Goal: Information Seeking & Learning: Learn about a topic

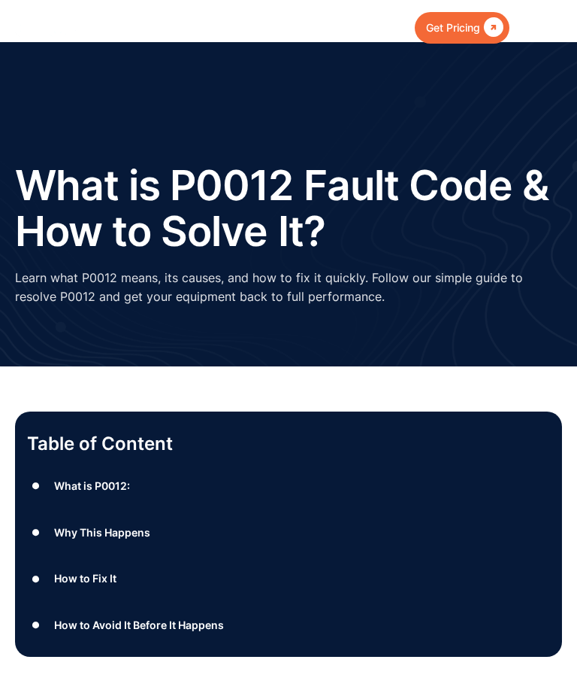
type input "Suscribir"
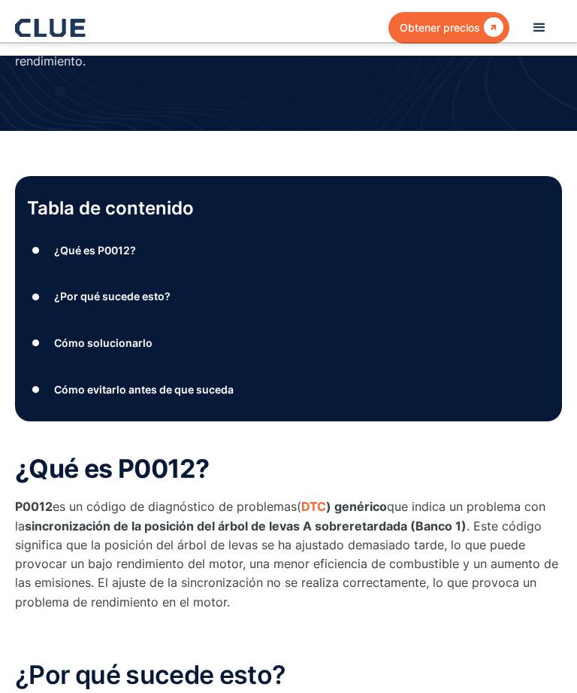
scroll to position [309, 0]
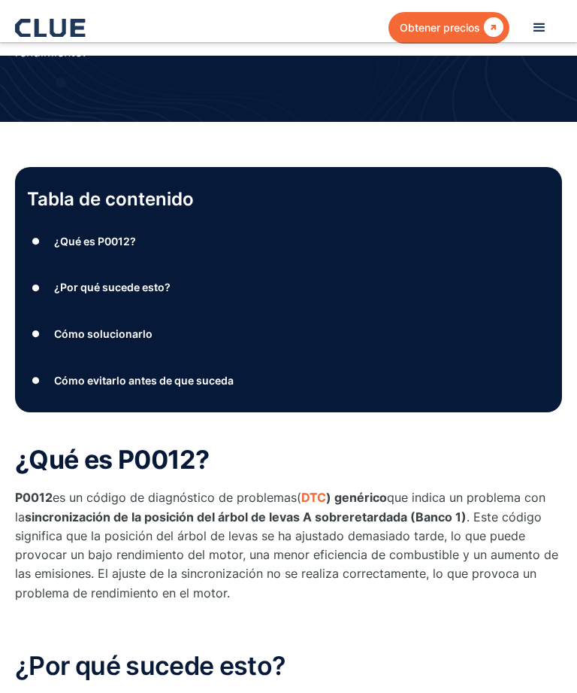
click at [87, 280] on font "¿Por qué sucede esto?" at bounding box center [112, 286] width 117 height 13
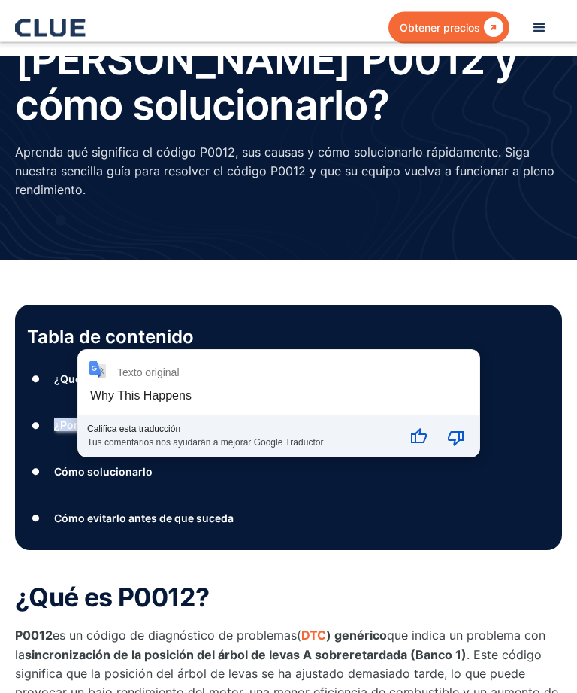
scroll to position [192, 0]
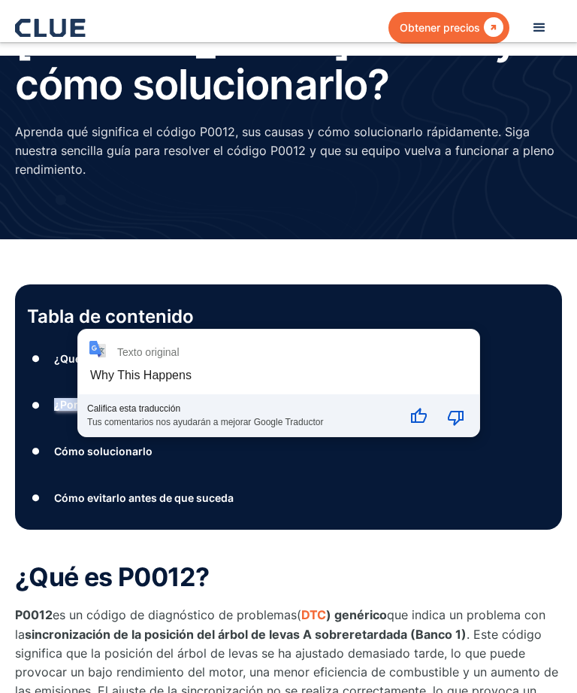
click at [121, 371] on div "Why This Happens" at bounding box center [141, 374] width 102 height 13
click at [416, 346] on div "Texto original" at bounding box center [279, 349] width 380 height 18
click at [458, 347] on div "Texto original" at bounding box center [279, 349] width 380 height 18
click at [426, 424] on icon "Buena traducción" at bounding box center [419, 417] width 18 height 18
click at [454, 348] on div "Texto original" at bounding box center [279, 349] width 380 height 18
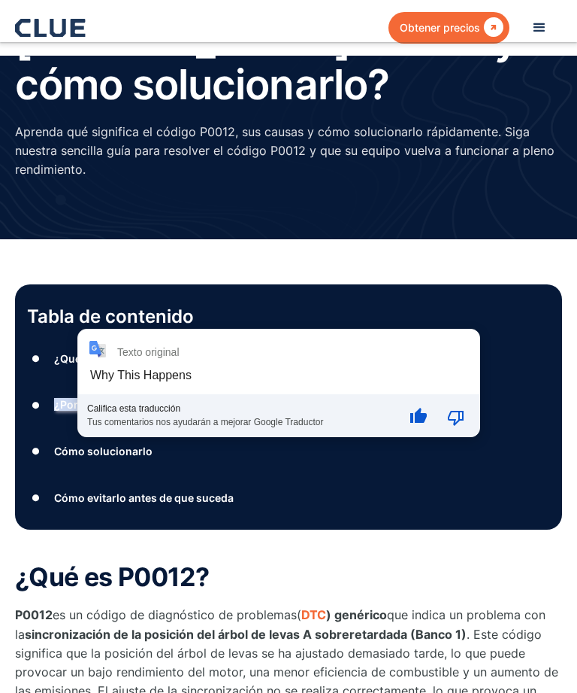
click at [454, 347] on div "Texto original" at bounding box center [279, 349] width 380 height 18
click at [453, 350] on div "Texto original" at bounding box center [279, 349] width 380 height 18
click at [28, 440] on div "●" at bounding box center [36, 451] width 18 height 23
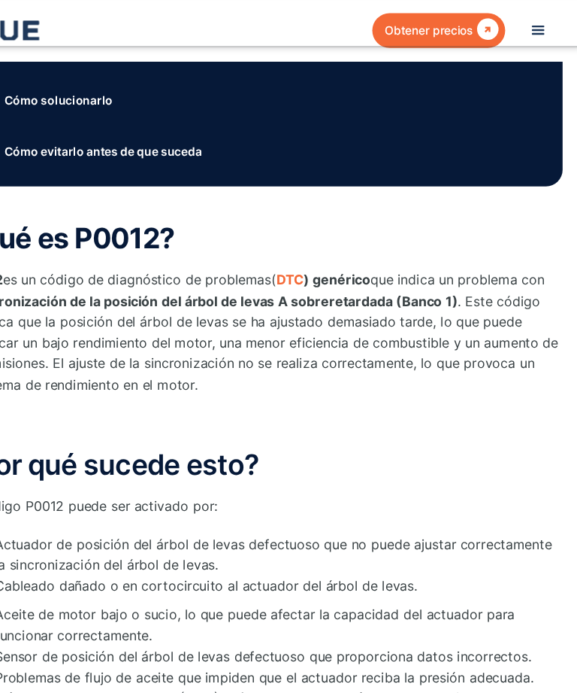
scroll to position [550, 0]
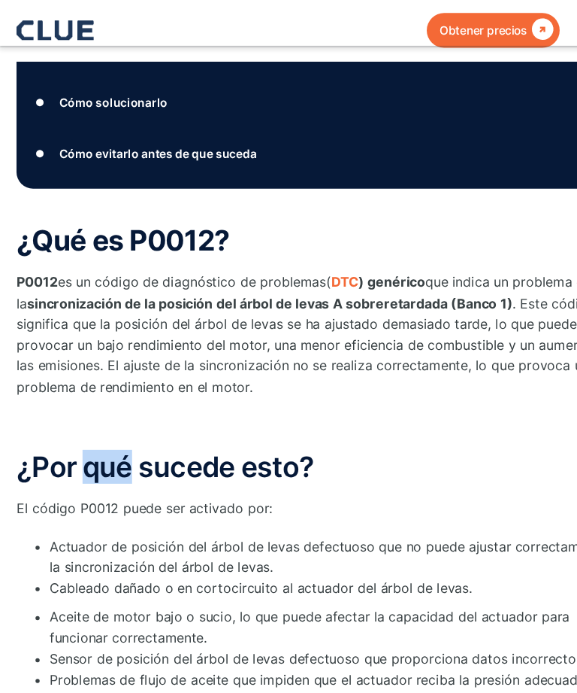
click at [69, 377] on p "‍" at bounding box center [288, 386] width 547 height 19
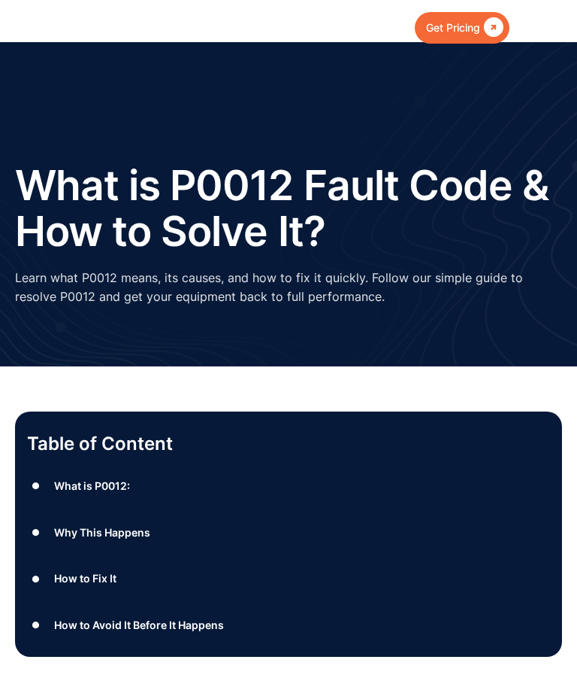
type input "Suscribir"
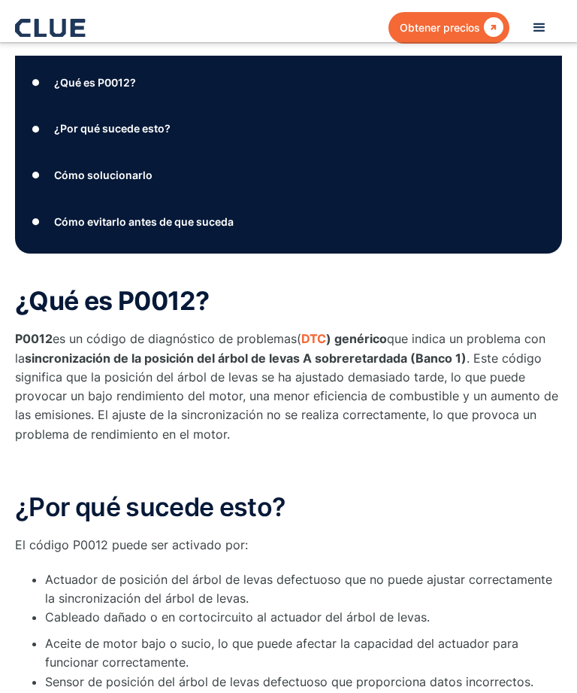
scroll to position [471, 0]
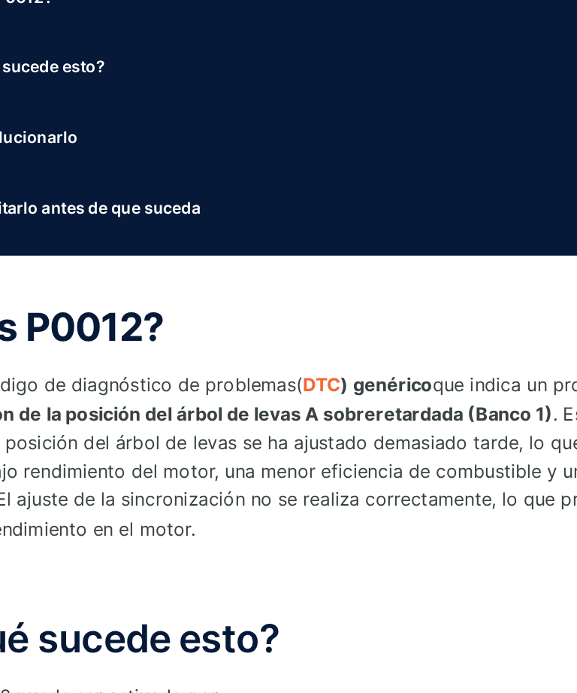
click at [65, 347] on font ". Este código significa que la posición del árbol de levas se ha ajustado demas…" at bounding box center [287, 392] width 544 height 91
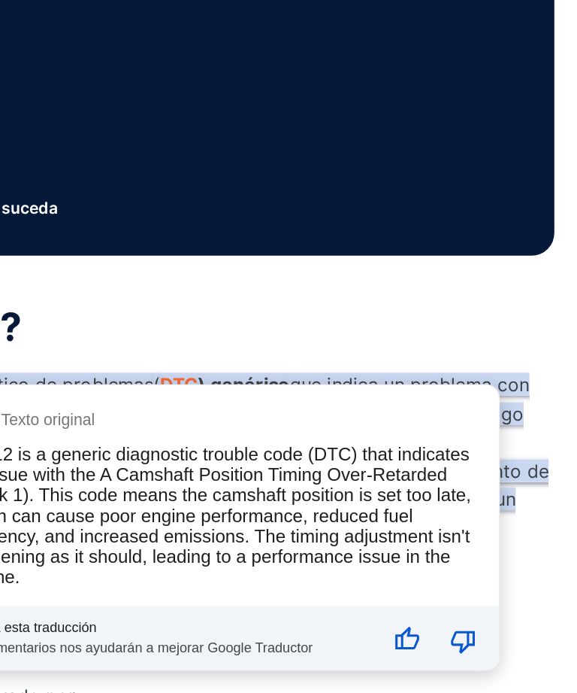
click at [253, 375] on div "P0012 is a generic diagnostic trouble code (DTC) that indicates an issue with t…" at bounding box center [338, 422] width 338 height 94
click at [271, 347] on div "Texto original" at bounding box center [341, 356] width 347 height 18
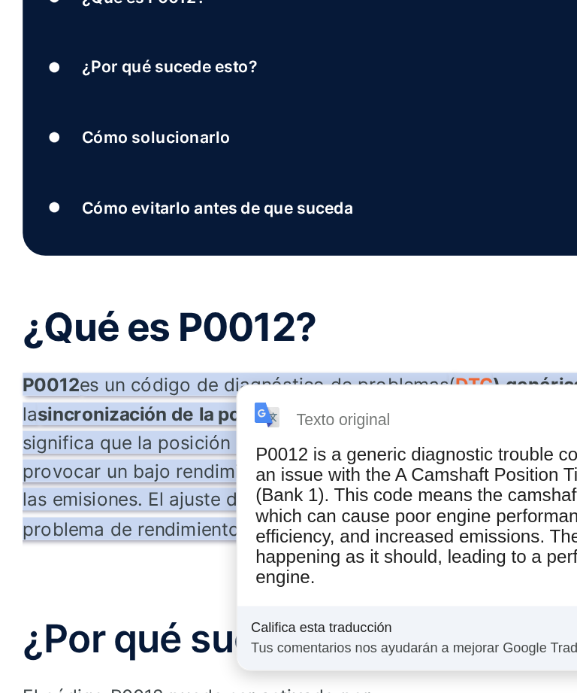
click at [62, 347] on font ". Este código significa que la posición del árbol de levas se ha ajustado demas…" at bounding box center [287, 392] width 544 height 91
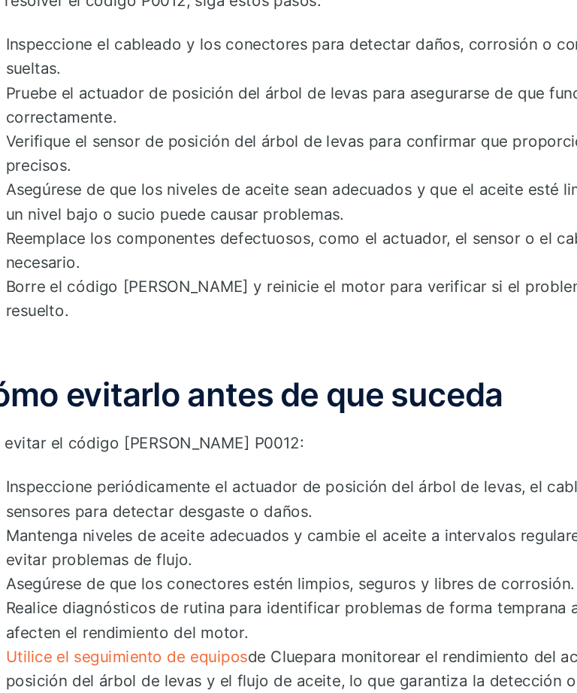
scroll to position [1222, 0]
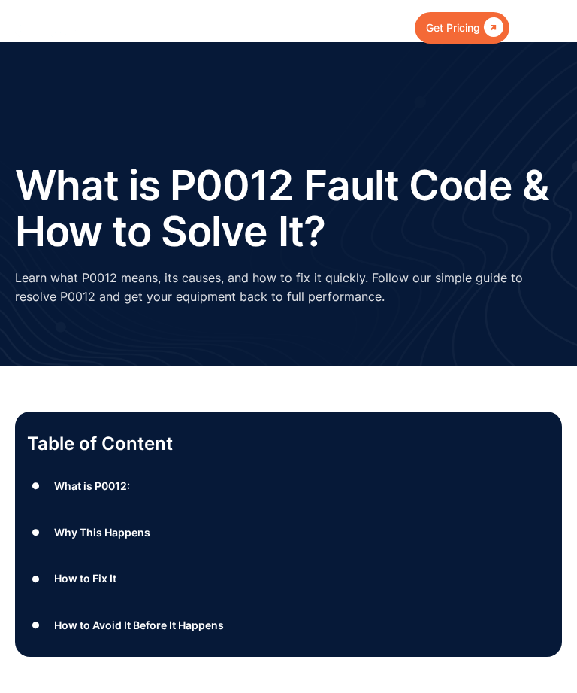
scroll to position [0, 127]
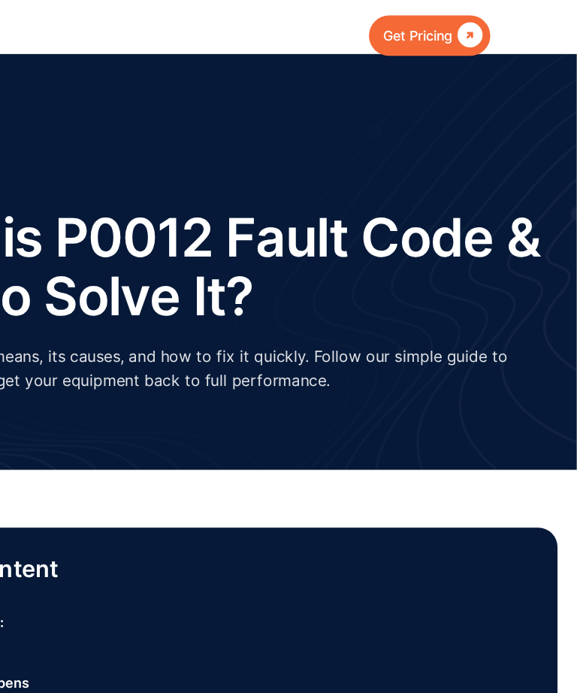
type input "Suscribir"
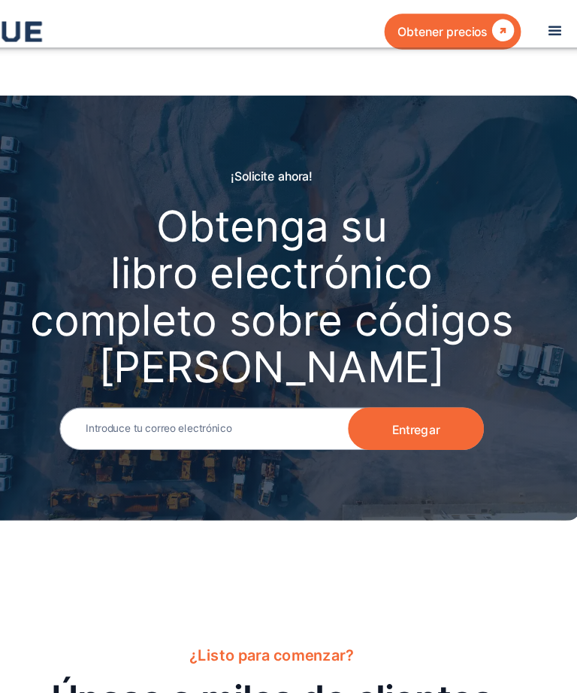
scroll to position [3236, 0]
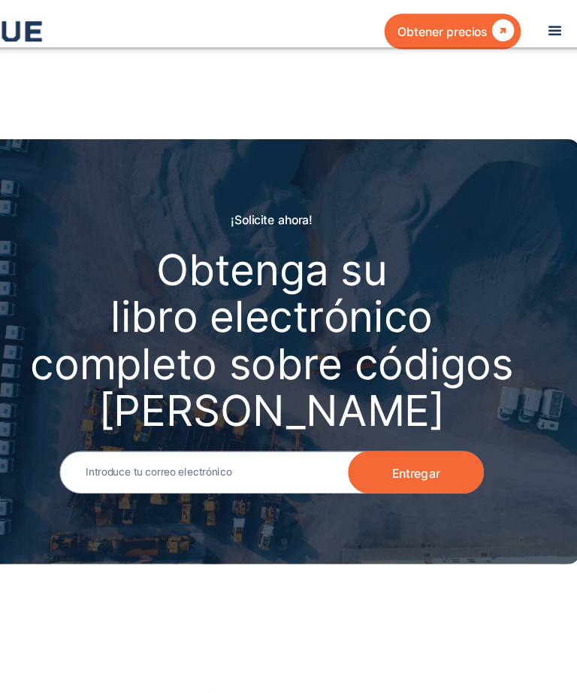
click at [396, 412] on font "Entregar" at bounding box center [417, 418] width 42 height 13
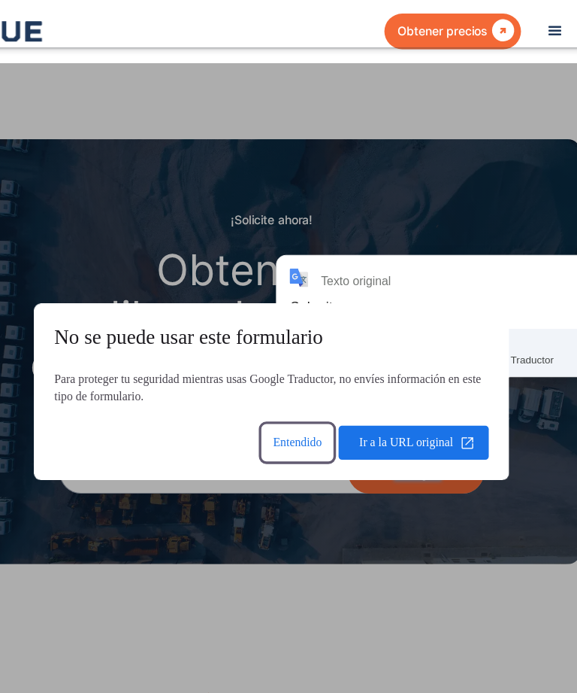
click at [338, 268] on dialog "No se puede usar este formulario Para proteger tu seguridad mientras usas Googl…" at bounding box center [288, 346] width 421 height 156
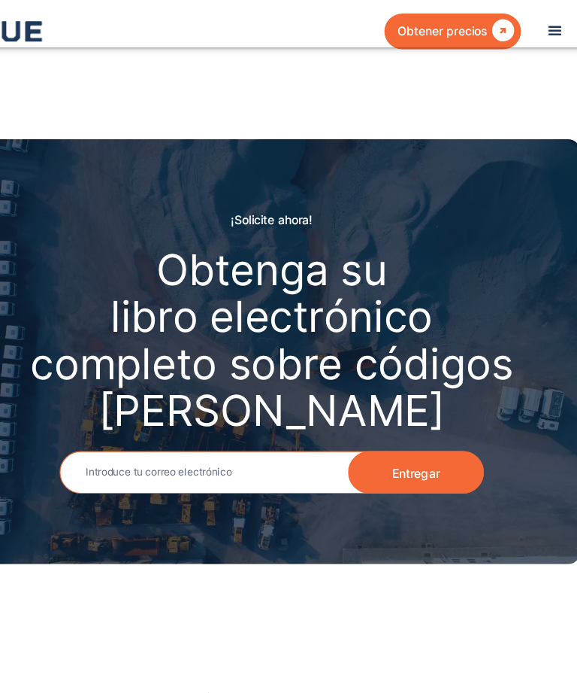
click at [103, 399] on input "Email" at bounding box center [289, 418] width 376 height 38
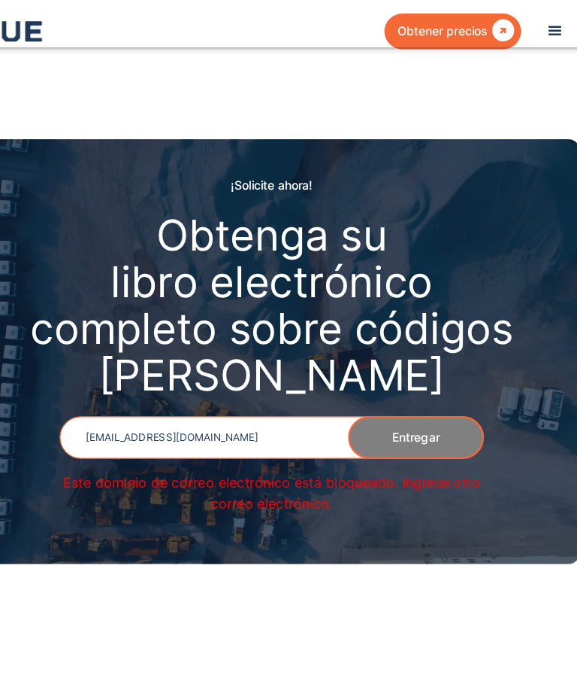
type input "antoniom275@icloud.com"
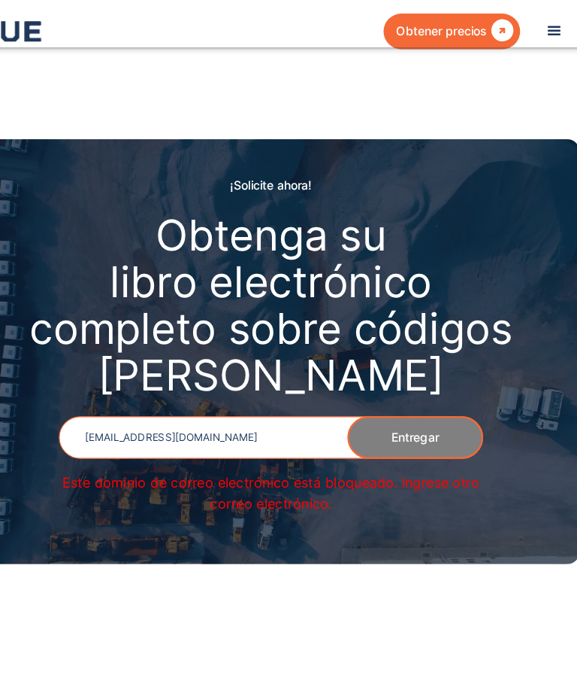
click at [223, 368] on input "antoniom275@icloud.com" at bounding box center [289, 387] width 376 height 38
click at [229, 368] on input "antoniom275@icloud.com" at bounding box center [289, 387] width 376 height 38
click at [225, 368] on input "antoniom275@icloud.com" at bounding box center [289, 387] width 376 height 38
click at [240, 368] on input "antoniom275@icloud.com" at bounding box center [289, 387] width 376 height 38
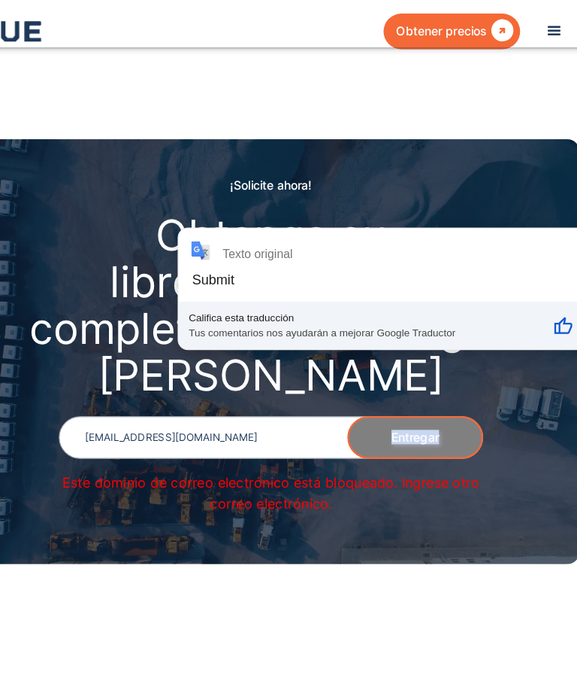
click at [370, 232] on div "Texto original Submit Califica esta traducción Tus comentarios nos ayudarán a m…" at bounding box center [408, 255] width 402 height 107
click at [529, 281] on button "Buena traducción" at bounding box center [547, 289] width 36 height 36
click at [502, 174] on div "¡Solicite ahora! Obtenga su libro electrónico completo sobre códigos de falla E…" at bounding box center [288, 311] width 547 height 376
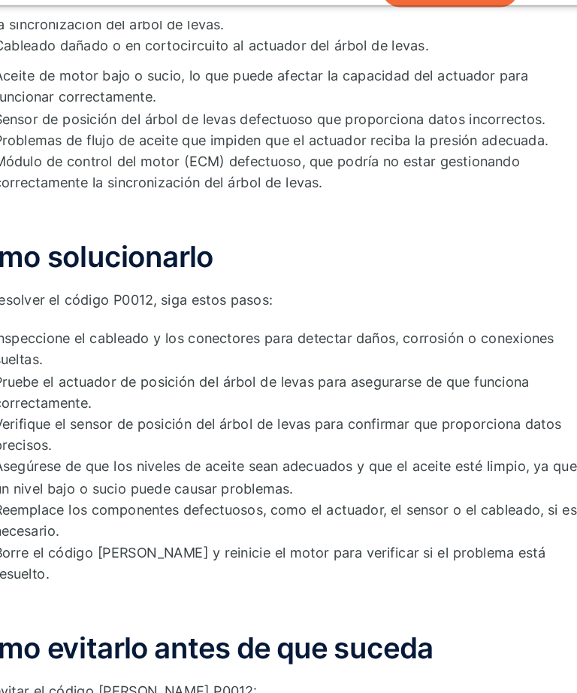
scroll to position [1008, 0]
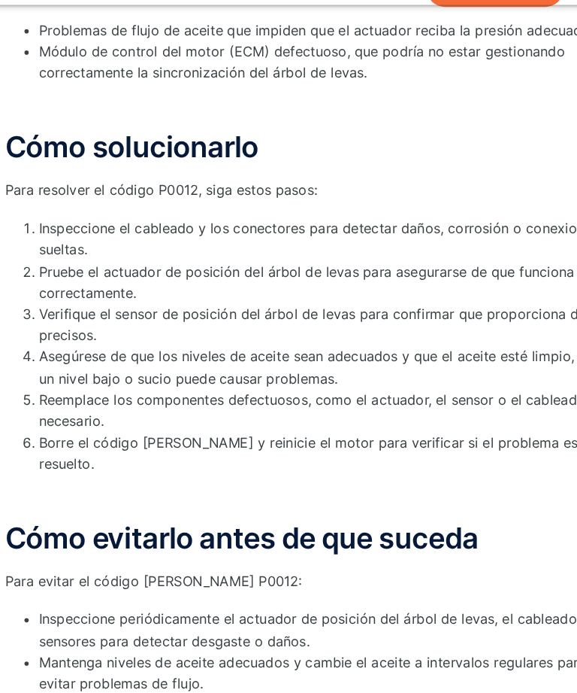
scroll to position [1104, 0]
